Goal: Task Accomplishment & Management: Use online tool/utility

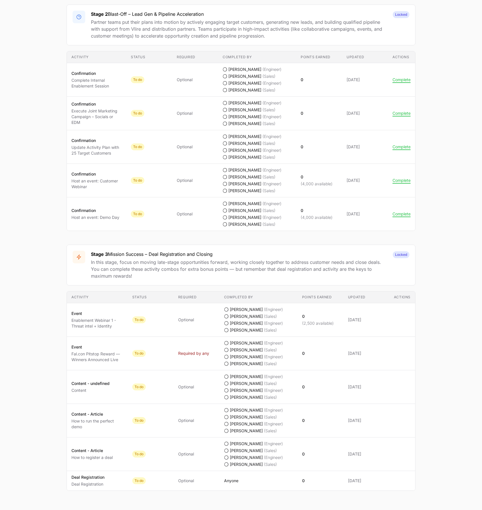
scroll to position [543, 0]
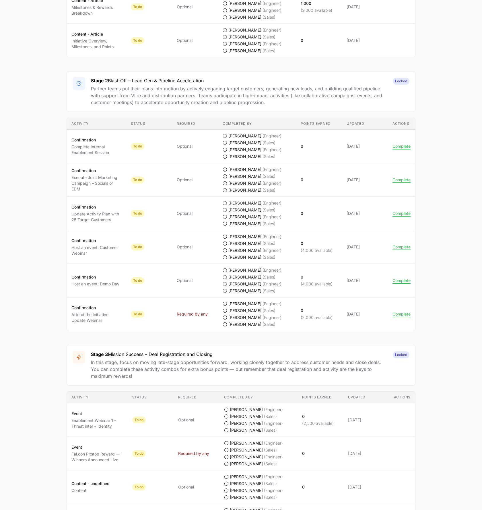
scroll to position [461, 0]
click at [399, 314] on button "Complete" at bounding box center [401, 314] width 18 height 5
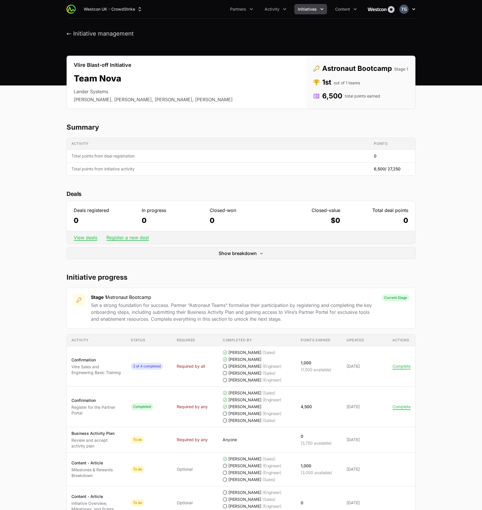
click at [405, 12] on img "button" at bounding box center [403, 9] width 9 height 9
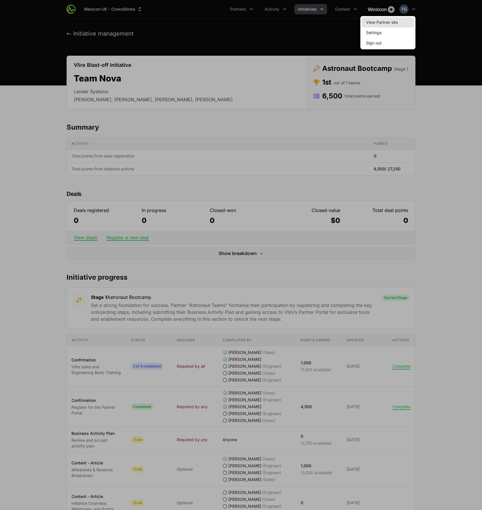
click at [404, 19] on link "View Partner site" at bounding box center [387, 22] width 53 height 10
